Goal: Task Accomplishment & Management: Use online tool/utility

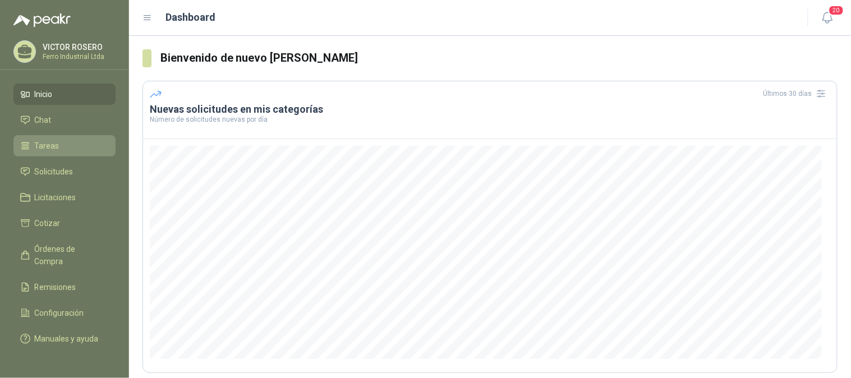
click at [57, 144] on span "Tareas" at bounding box center [47, 146] width 25 height 12
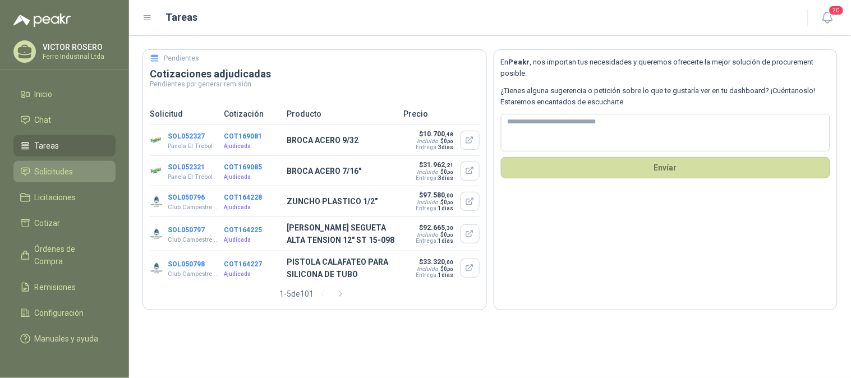
click at [69, 173] on span "Solicitudes" at bounding box center [54, 172] width 39 height 12
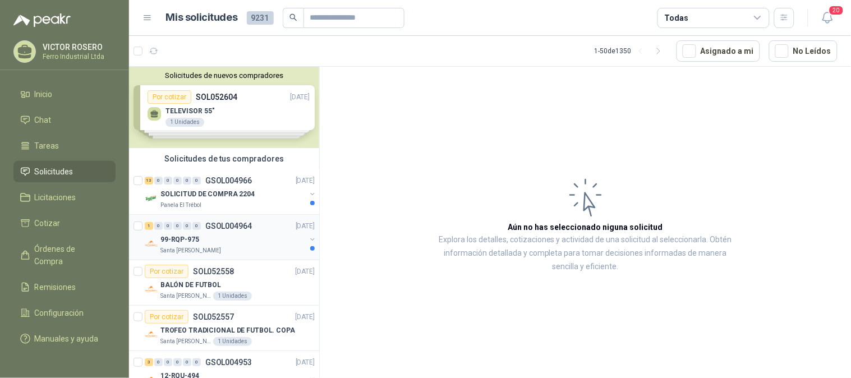
click at [228, 228] on p "GSOL004964" at bounding box center [228, 226] width 47 height 8
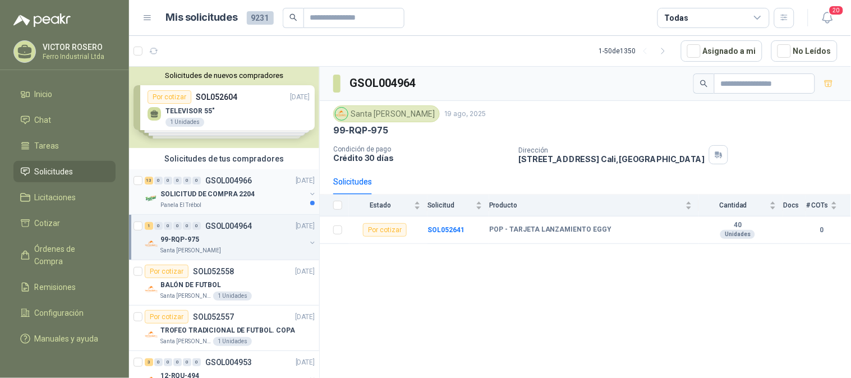
click at [255, 191] on div "SOLICITUD DE COMPRA 2204" at bounding box center [232, 193] width 145 height 13
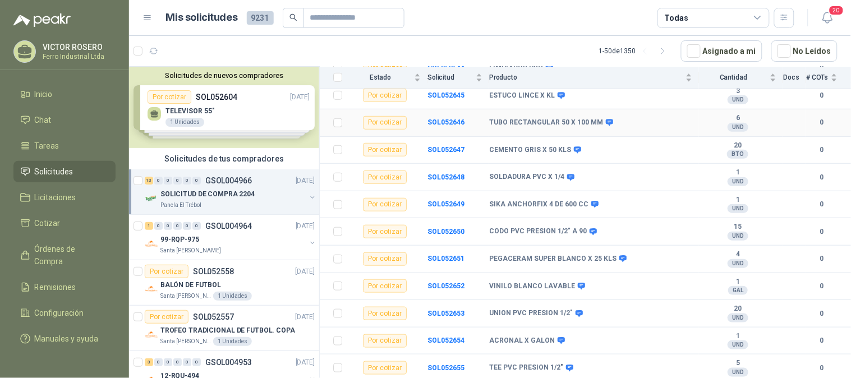
scroll to position [192, 0]
click at [222, 234] on div "99-RQP-975" at bounding box center [232, 239] width 145 height 13
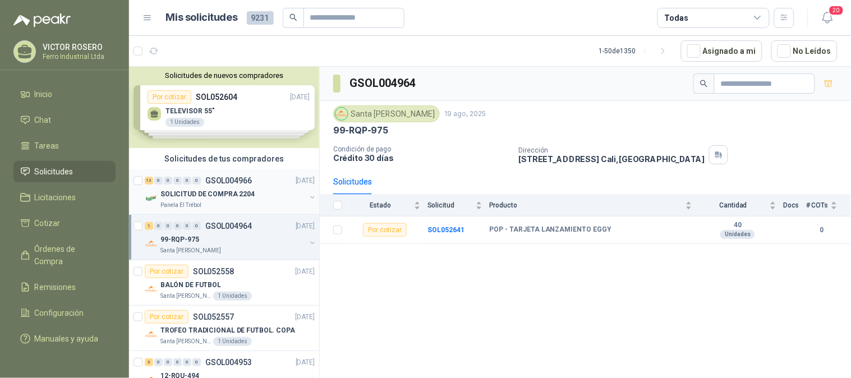
click at [240, 185] on div "13 0 0 0 0 0 GSOL004966 20/08/25" at bounding box center [231, 180] width 172 height 13
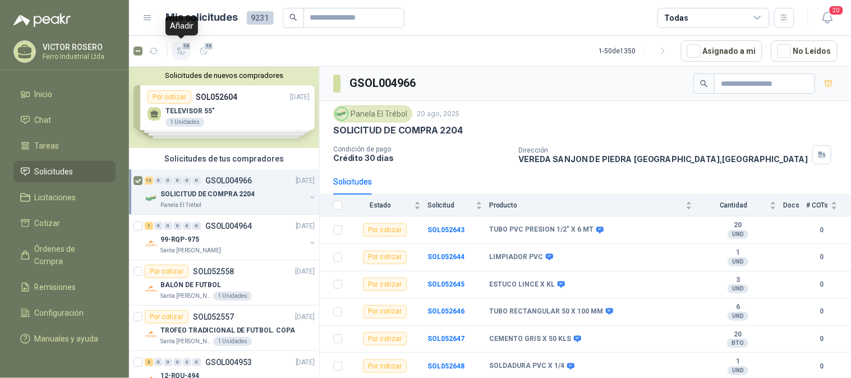
click at [178, 47] on icon "button" at bounding box center [182, 52] width 10 height 10
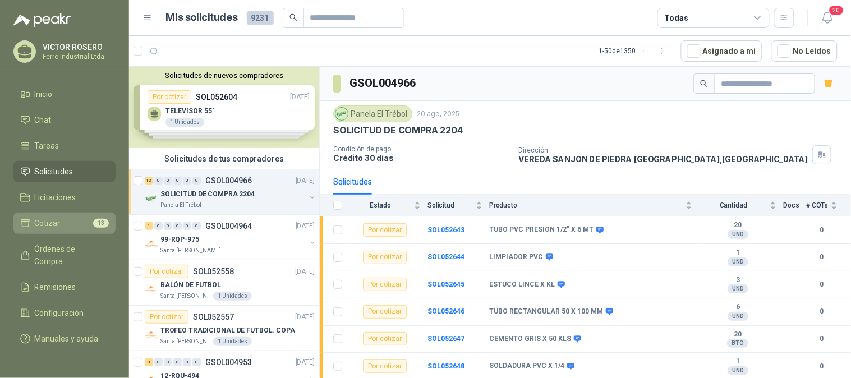
click at [64, 221] on li "Cotizar 13" at bounding box center [64, 223] width 89 height 12
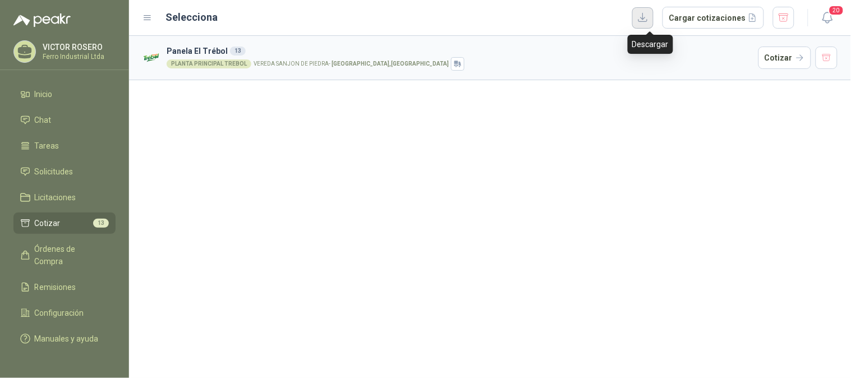
click at [644, 17] on button "button" at bounding box center [642, 17] width 21 height 21
click at [726, 21] on button "Cargar cotizaciones" at bounding box center [714, 18] width 102 height 22
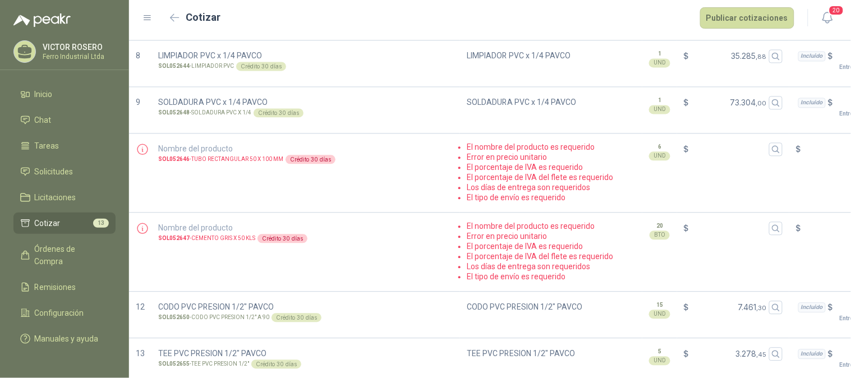
scroll to position [637, 0]
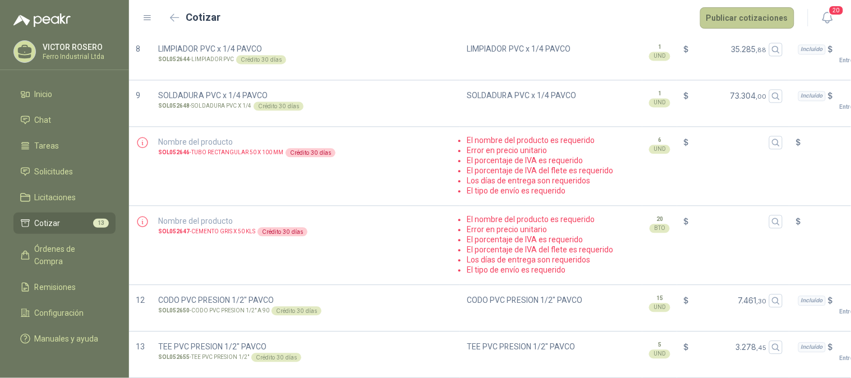
click at [740, 23] on button "Publicar cotizaciones" at bounding box center [747, 17] width 94 height 21
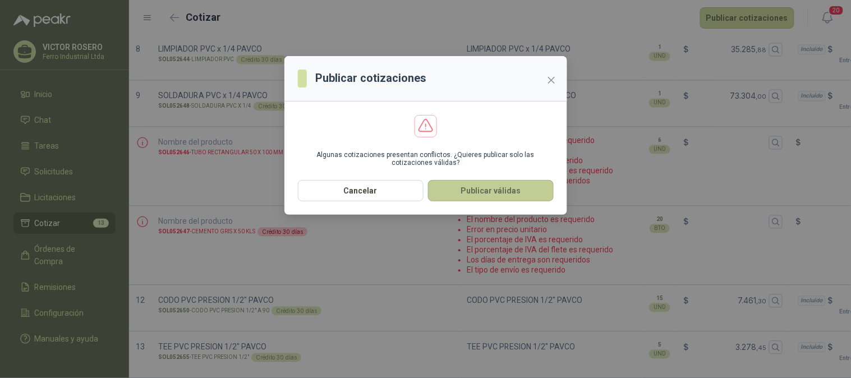
click at [457, 195] on button "Publicar válidas" at bounding box center [491, 190] width 126 height 21
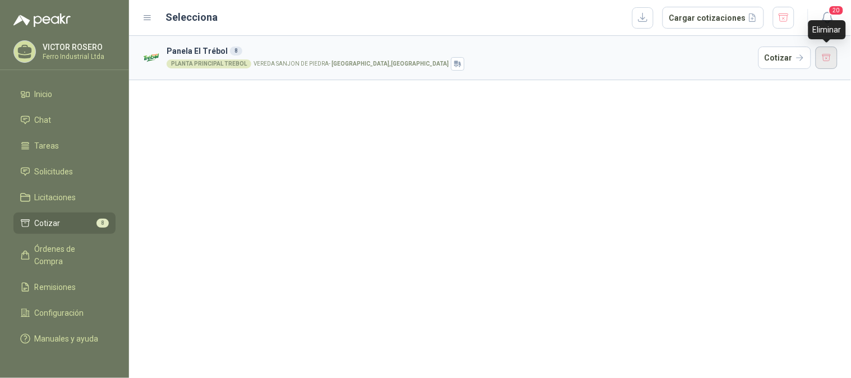
click at [822, 58] on button "button" at bounding box center [827, 58] width 22 height 22
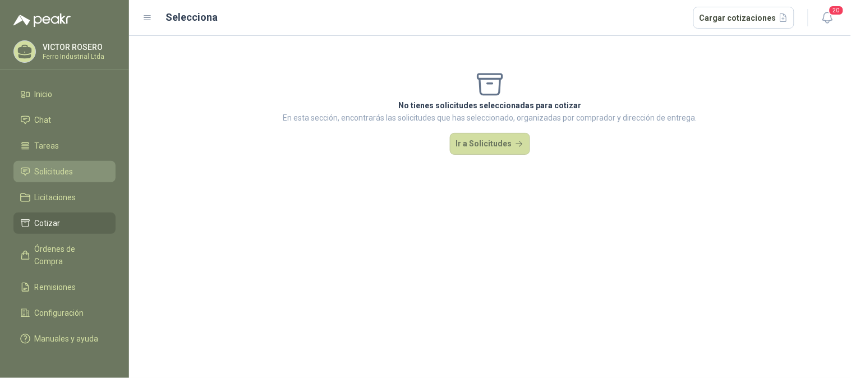
click at [56, 180] on link "Solicitudes" at bounding box center [64, 171] width 102 height 21
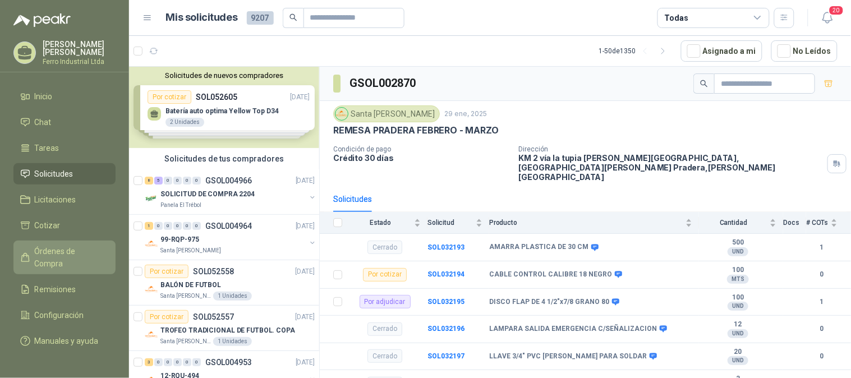
drag, startPoint x: 53, startPoint y: 243, endPoint x: 62, endPoint y: 243, distance: 9.0
click at [54, 245] on span "Órdenes de Compra" at bounding box center [70, 257] width 70 height 25
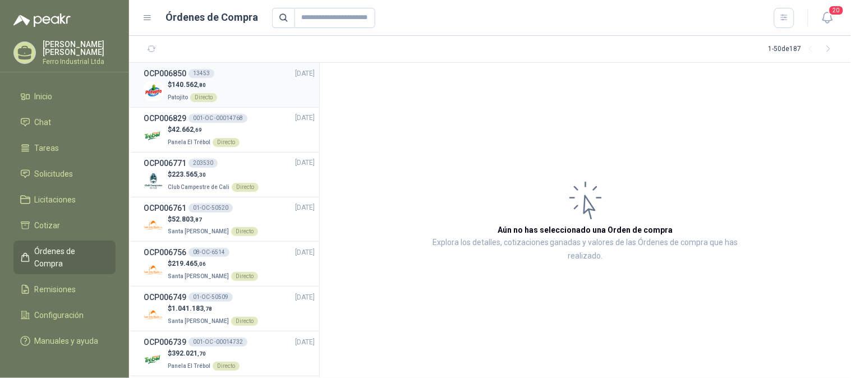
click at [254, 71] on div "OCP006850 13453 20/08/25" at bounding box center [229, 73] width 171 height 12
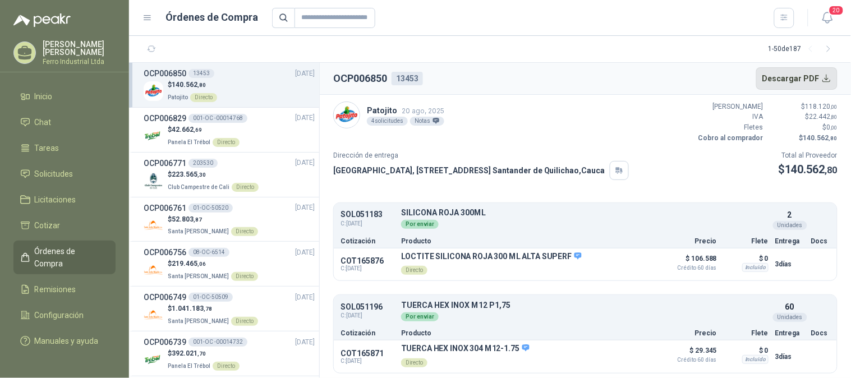
click at [773, 82] on button "Descargar PDF" at bounding box center [797, 78] width 82 height 22
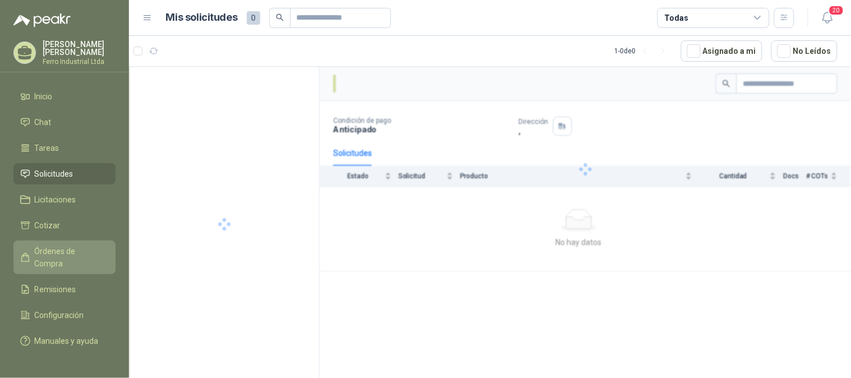
click at [58, 245] on span "Órdenes de Compra" at bounding box center [70, 257] width 70 height 25
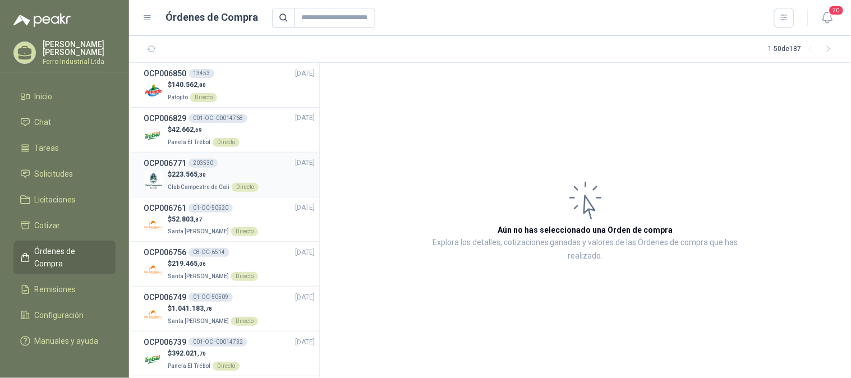
click at [257, 166] on div "OCP006771 203530 [DATE]" at bounding box center [229, 163] width 171 height 12
